Goal: Find specific page/section: Find specific page/section

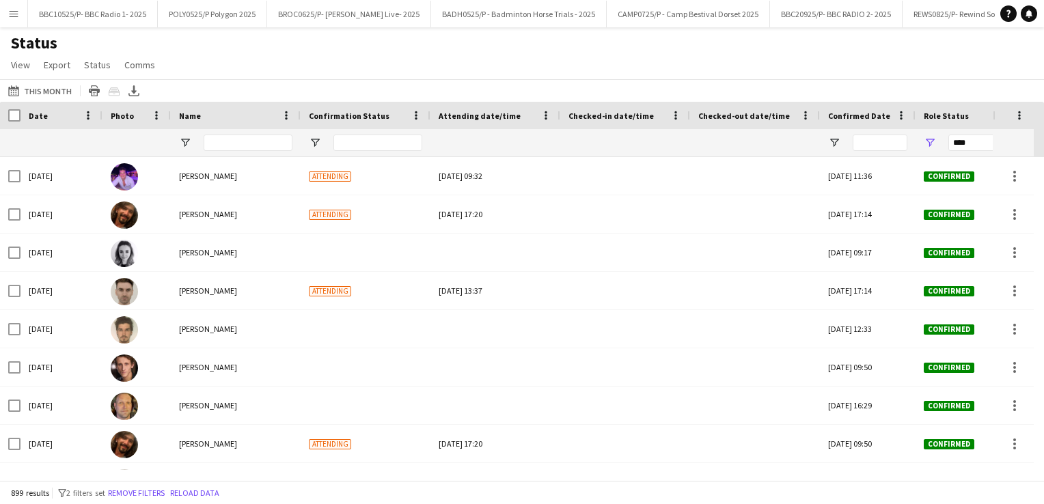
click at [6, 21] on button "Menu" at bounding box center [13, 13] width 27 height 27
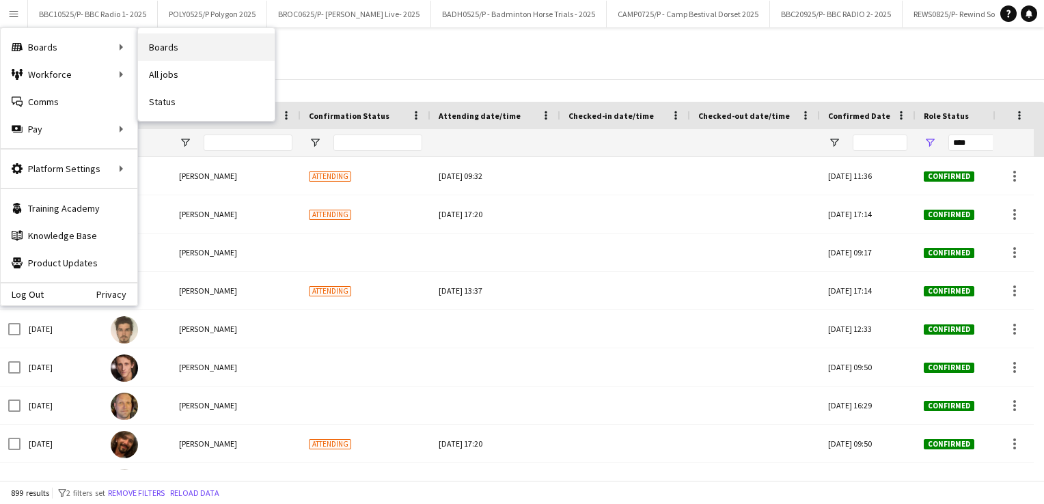
click at [186, 44] on link "Boards" at bounding box center [206, 46] width 137 height 27
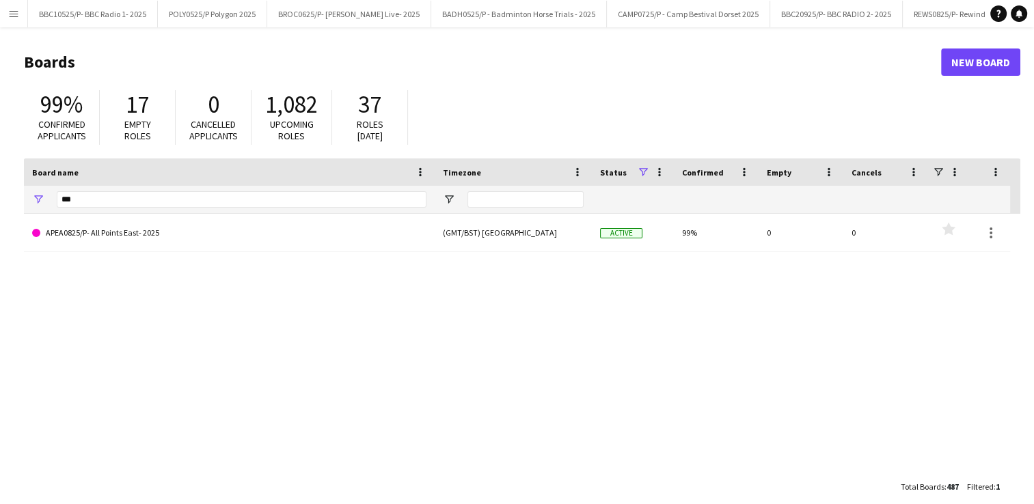
click at [206, 188] on div "***" at bounding box center [242, 199] width 370 height 27
click at [93, 202] on input "***" at bounding box center [242, 199] width 370 height 16
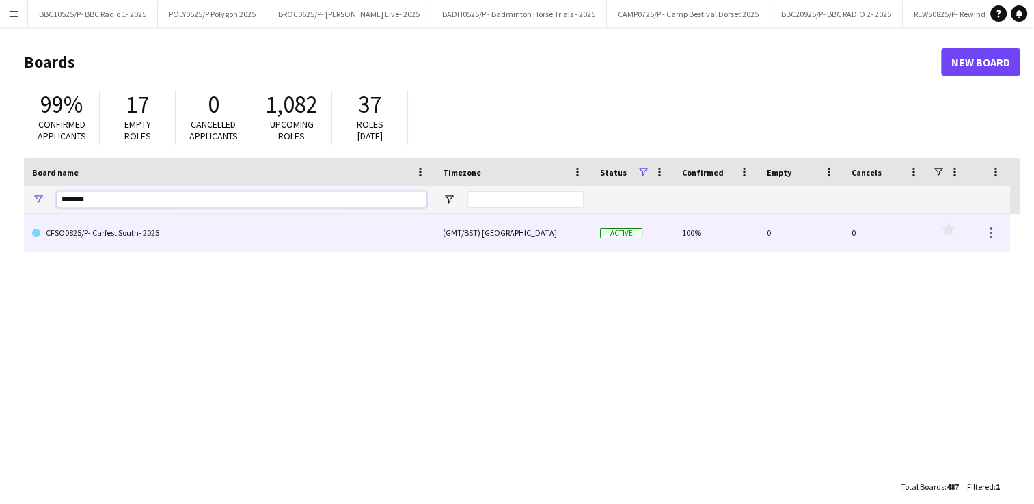
type input "*******"
click at [139, 240] on link "CFSO0825/P- Carfest South- 2025" at bounding box center [229, 233] width 394 height 38
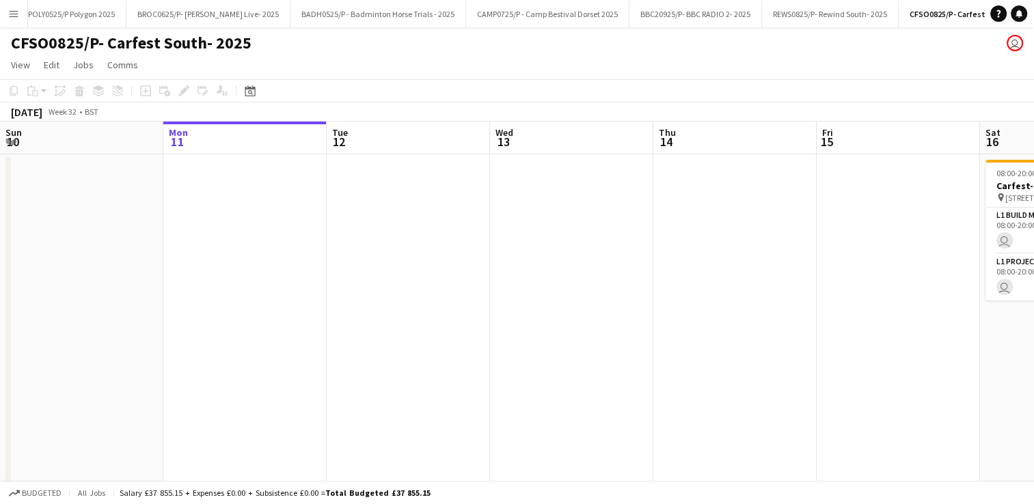
scroll to position [0, 160]
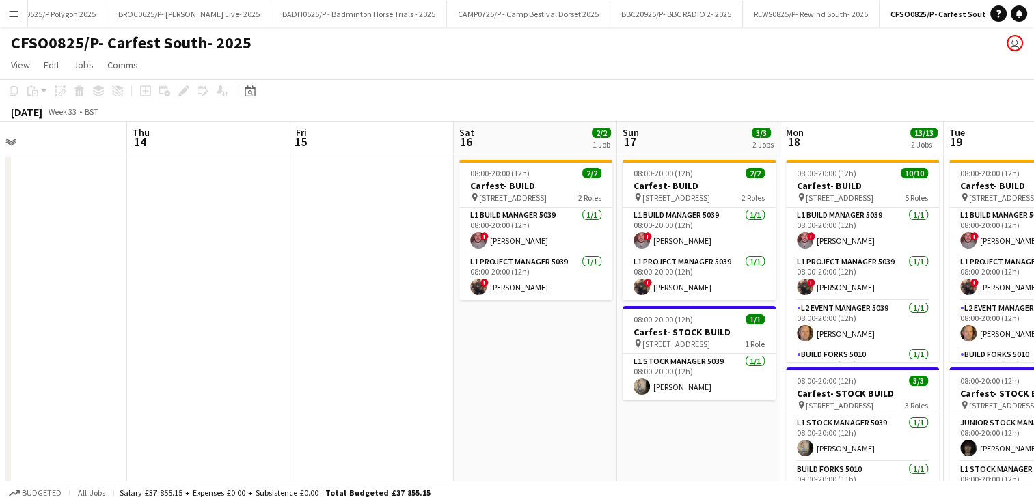
drag, startPoint x: 711, startPoint y: 234, endPoint x: 174, endPoint y: 297, distance: 540.1
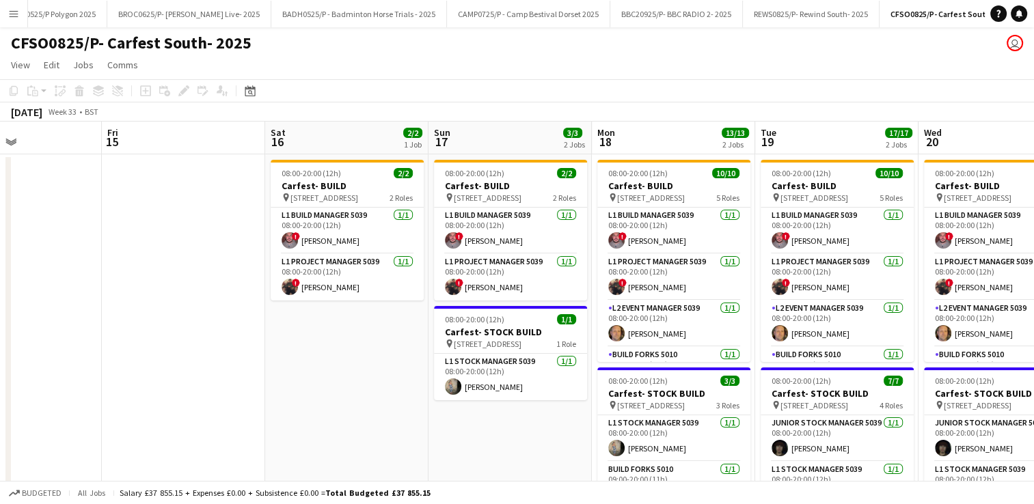
scroll to position [0, 391]
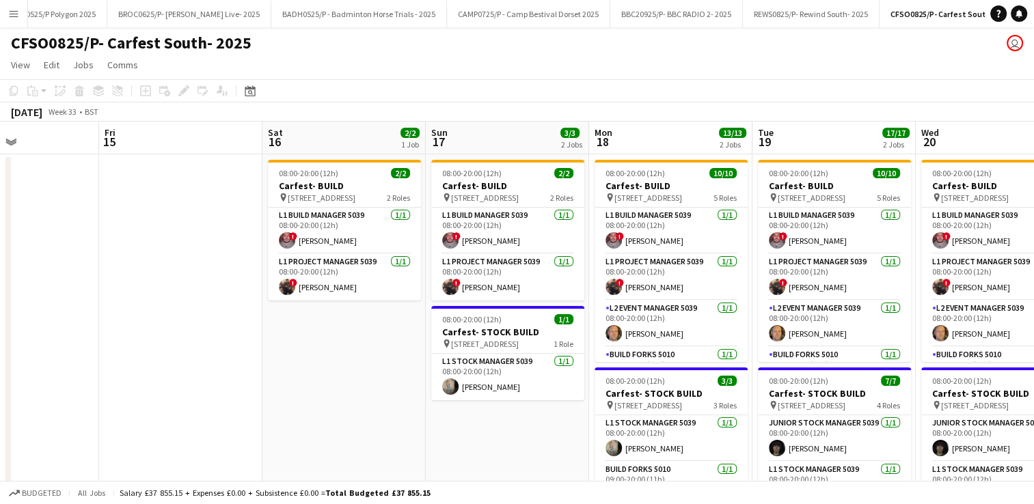
drag, startPoint x: 698, startPoint y: 122, endPoint x: 517, endPoint y: 141, distance: 182.0
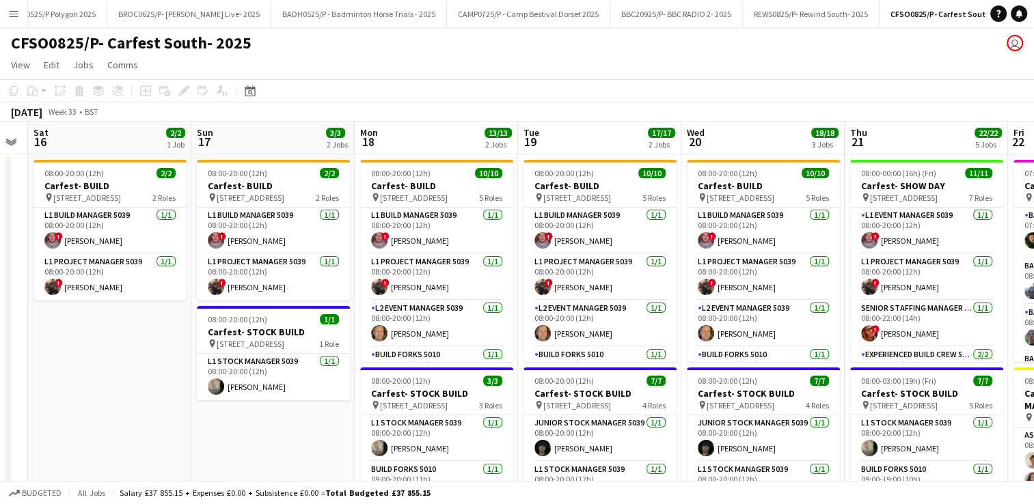
scroll to position [0, 626]
drag, startPoint x: 633, startPoint y: 139, endPoint x: 398, endPoint y: 174, distance: 237.1
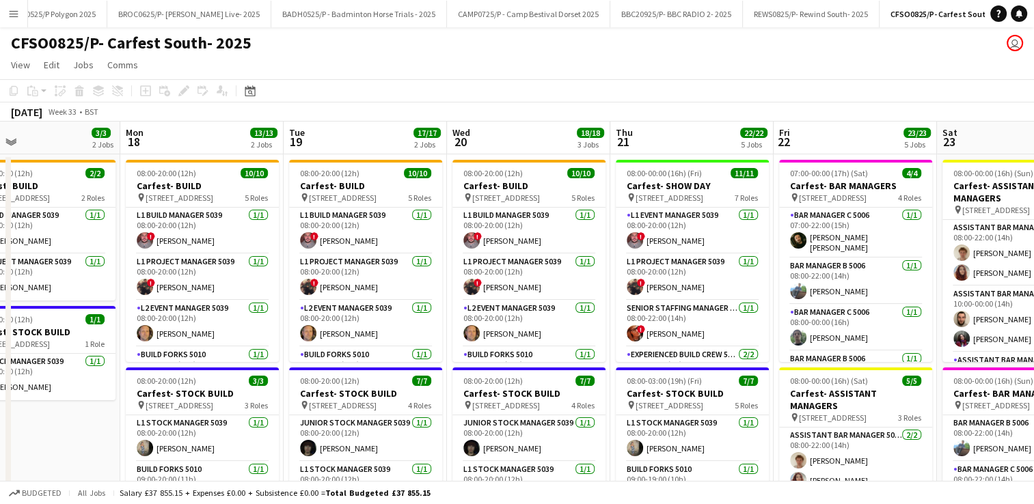
drag, startPoint x: 730, startPoint y: 133, endPoint x: 497, endPoint y: 152, distance: 233.8
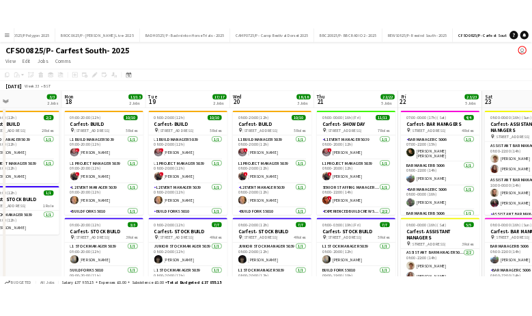
scroll to position [0, 532]
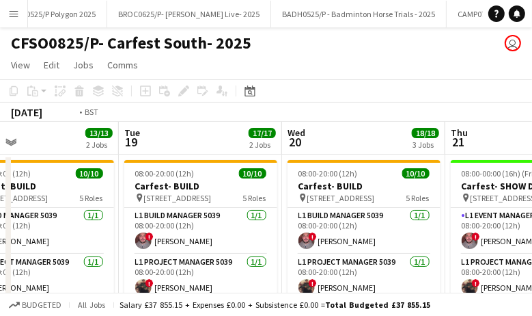
click at [351, 133] on app-board-header-date "Wed 20 18/18 3 Jobs" at bounding box center [363, 138] width 163 height 33
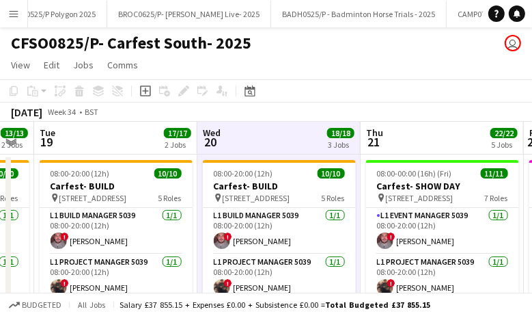
scroll to position [0, 660]
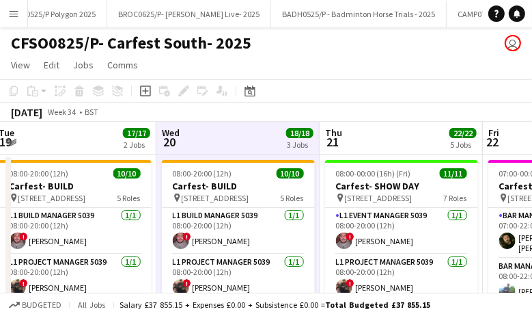
drag, startPoint x: 374, startPoint y: 135, endPoint x: 249, endPoint y: 148, distance: 126.5
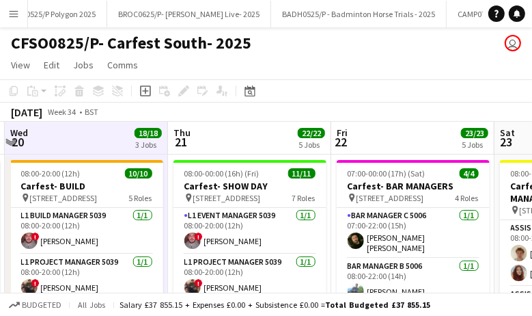
scroll to position [0, 487]
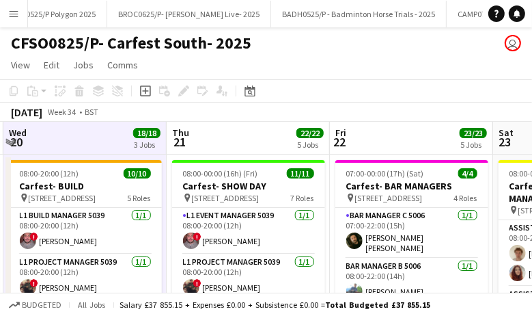
drag, startPoint x: 427, startPoint y: 135, endPoint x: 274, endPoint y: 150, distance: 153.8
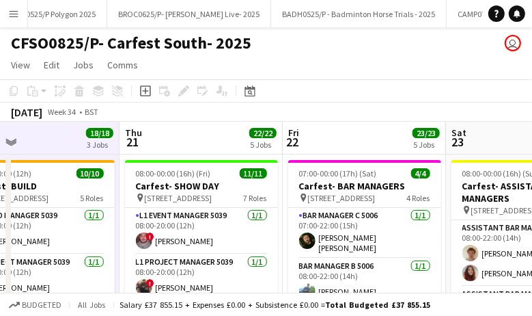
scroll to position [0, 550]
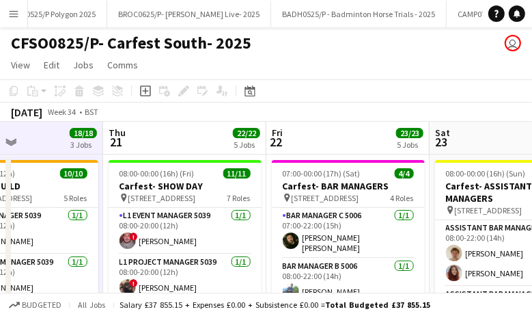
drag, startPoint x: 412, startPoint y: 136, endPoint x: 349, endPoint y: 144, distance: 64.1
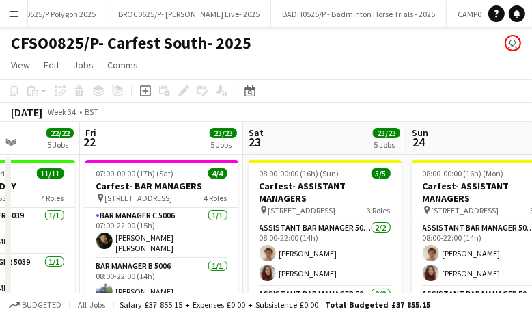
scroll to position [0, 413]
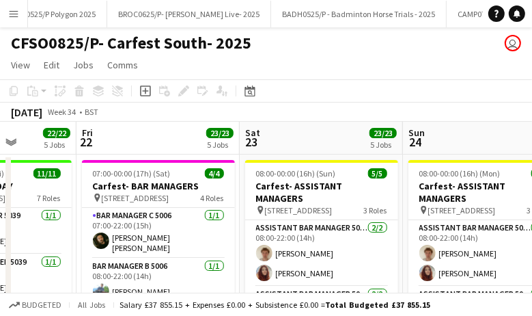
drag, startPoint x: 343, startPoint y: 135, endPoint x: 153, endPoint y: 135, distance: 190.0
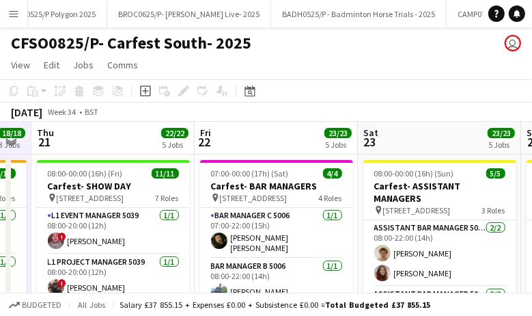
scroll to position [0, 432]
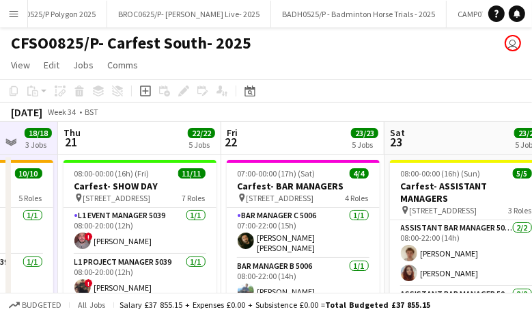
drag, startPoint x: 123, startPoint y: 134, endPoint x: 268, endPoint y: 136, distance: 144.9
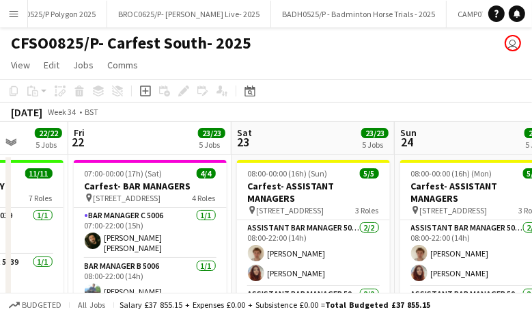
scroll to position [0, 640]
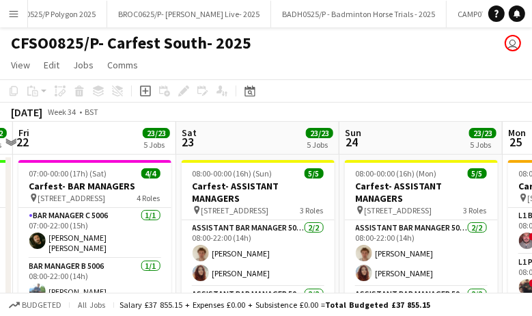
drag, startPoint x: 353, startPoint y: 135, endPoint x: 259, endPoint y: 138, distance: 93.7
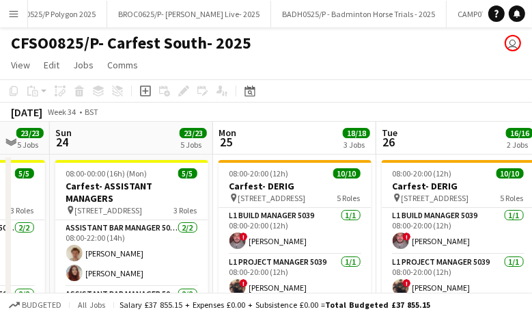
scroll to position [0, 360]
